Goal: Information Seeking & Learning: Learn about a topic

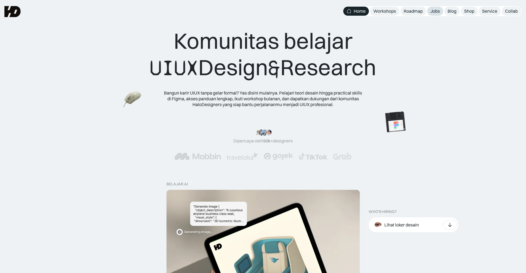
click at [437, 11] on div "Jobs" at bounding box center [434, 11] width 9 height 6
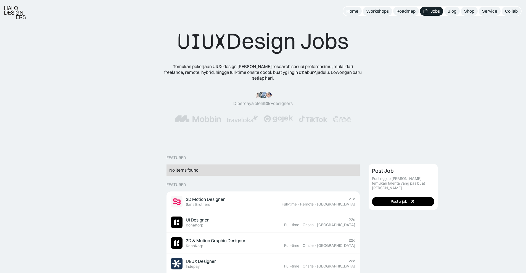
scroll to position [55, 0]
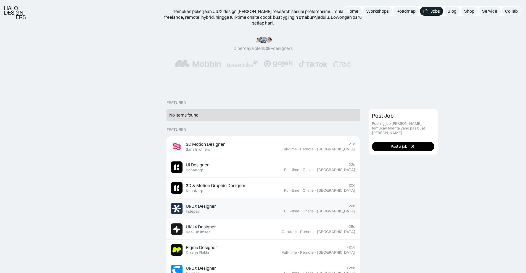
click at [239, 203] on div "UI/UX Designer Featured Indepay" at bounding box center [227, 209] width 113 height 12
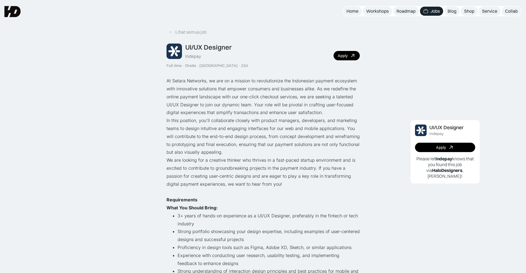
click at [428, 9] on img at bounding box center [425, 11] width 5 height 5
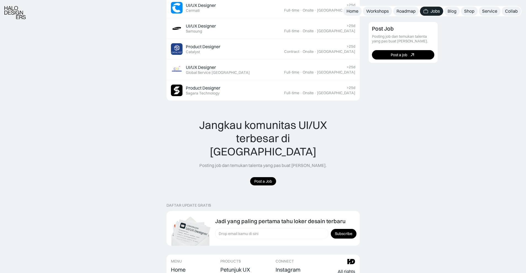
scroll to position [389, 0]
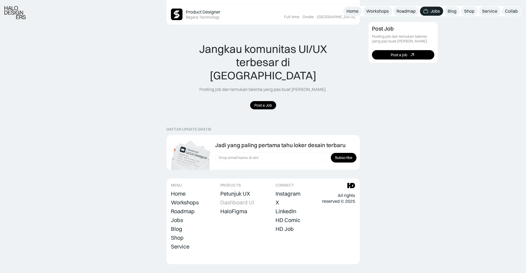
click at [228, 199] on div "Dashboard UI" at bounding box center [237, 202] width 34 height 7
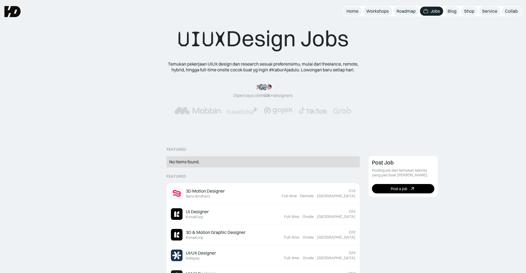
scroll to position [0, 0]
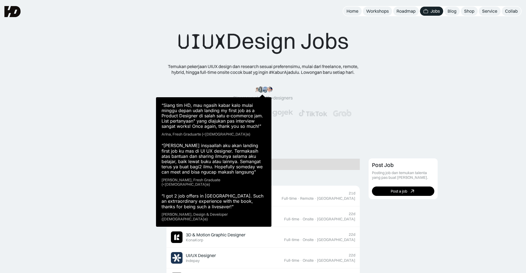
click at [263, 91] on img at bounding box center [265, 89] width 7 height 7
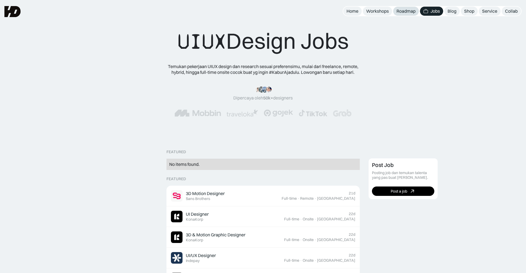
click at [407, 10] on div "Roadmap" at bounding box center [405, 11] width 19 height 6
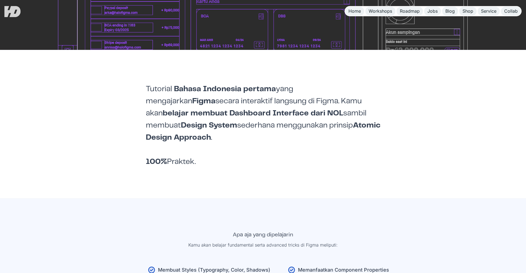
scroll to position [441, 0]
